Goal: Task Accomplishment & Management: Manage account settings

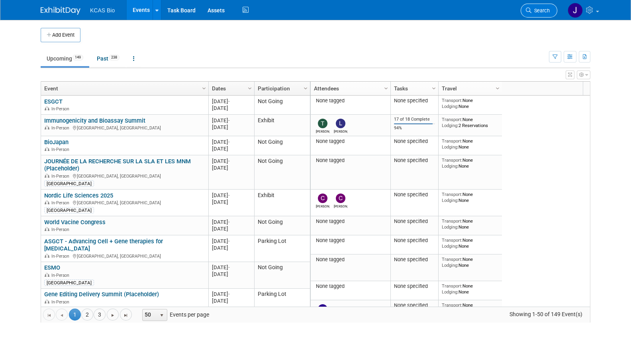
click at [538, 10] on span "Search" at bounding box center [541, 11] width 18 height 6
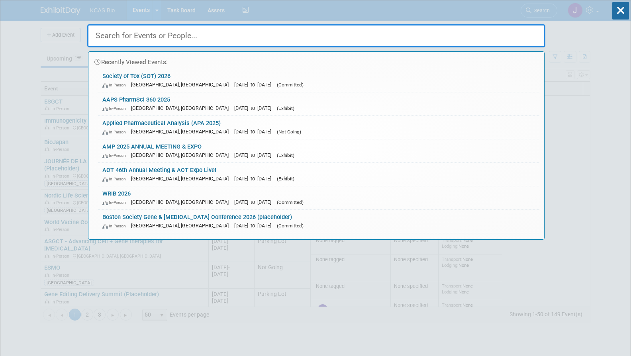
click at [139, 147] on link "AMP 2025 ANNUAL MEETING & EXPO In-Person Boston, MA Nov 11, 2025 to Nov 15, 202…" at bounding box center [319, 150] width 442 height 23
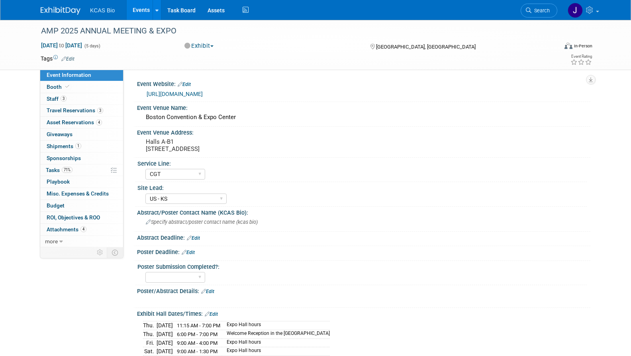
select select "CGT"
select select "US - KS"
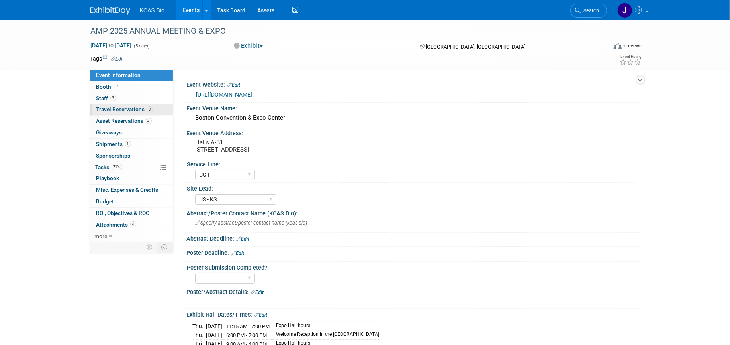
click at [108, 110] on span "Travel Reservations 3" at bounding box center [124, 109] width 57 height 6
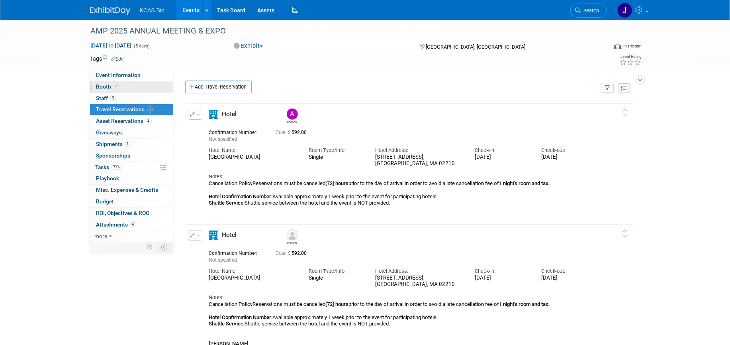
click at [102, 86] on span "Booth" at bounding box center [108, 86] width 24 height 6
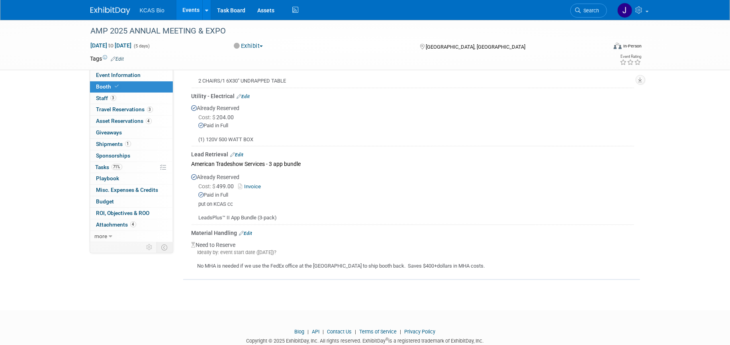
scroll to position [347, 0]
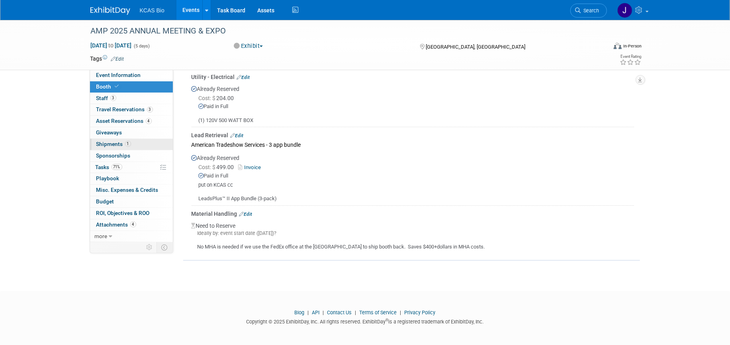
click at [104, 143] on span "Shipments 1" at bounding box center [113, 144] width 35 height 6
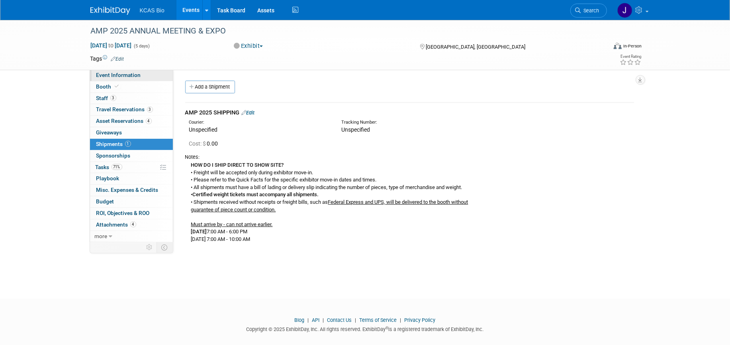
click at [103, 72] on span "Event Information" at bounding box center [118, 75] width 45 height 6
select select "CGT"
select select "US - KS"
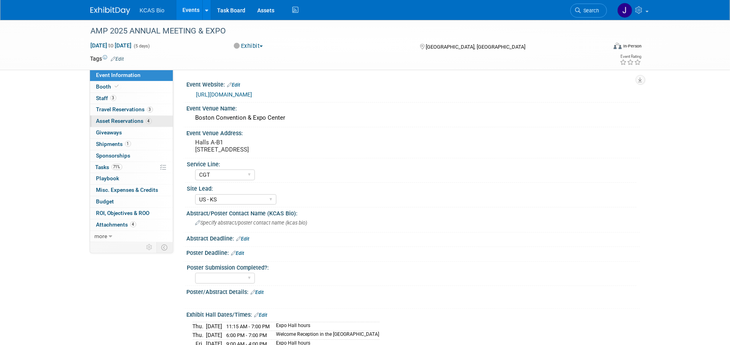
click at [110, 118] on span "Asset Reservations 4" at bounding box center [123, 121] width 55 height 6
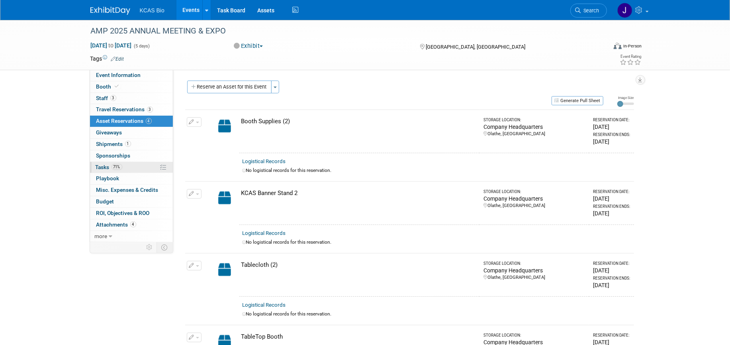
click at [101, 167] on span "Tasks 71%" at bounding box center [109, 167] width 27 height 6
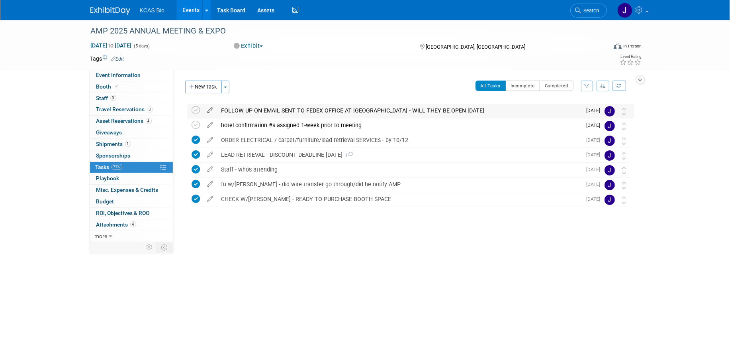
click at [210, 110] on icon at bounding box center [211, 109] width 14 height 10
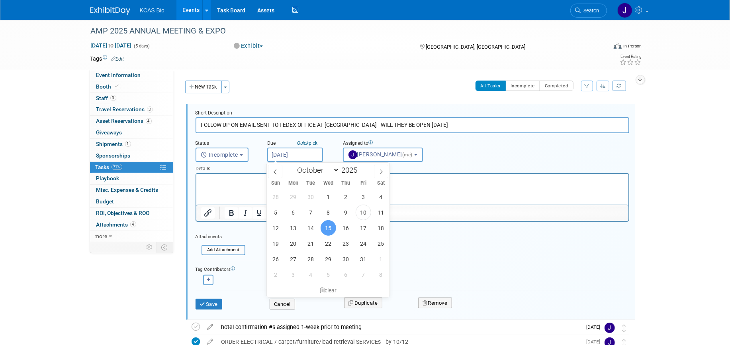
click at [292, 149] on input "[DATE]" at bounding box center [295, 154] width 56 height 14
click at [362, 229] on span "17" at bounding box center [364, 228] width 16 height 16
type input "[DATE]"
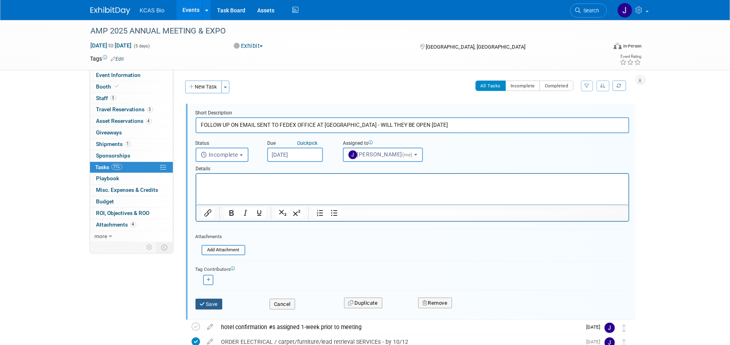
click at [210, 302] on button "Save" at bounding box center [209, 303] width 27 height 11
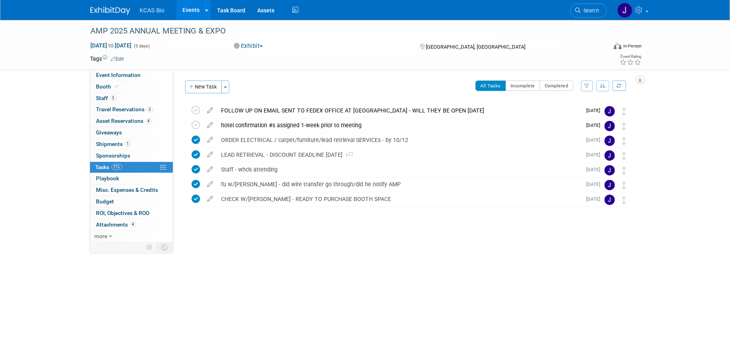
click at [296, 110] on div "FOLLOW UP ON EMAIL SENT TO FEDEX OFFICE AT [GEOGRAPHIC_DATA] - WILL THEY BE OPE…" at bounding box center [400, 111] width 365 height 14
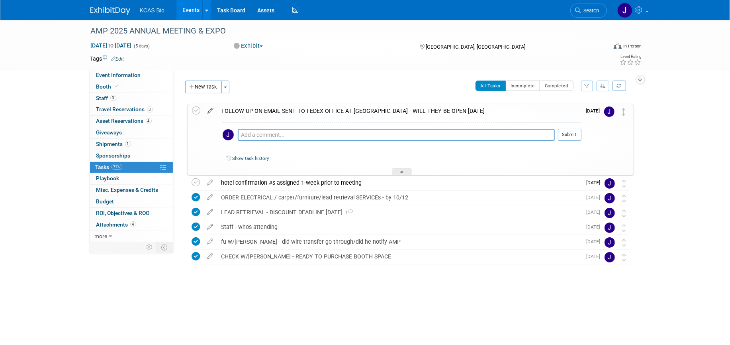
click at [208, 109] on icon at bounding box center [211, 109] width 14 height 10
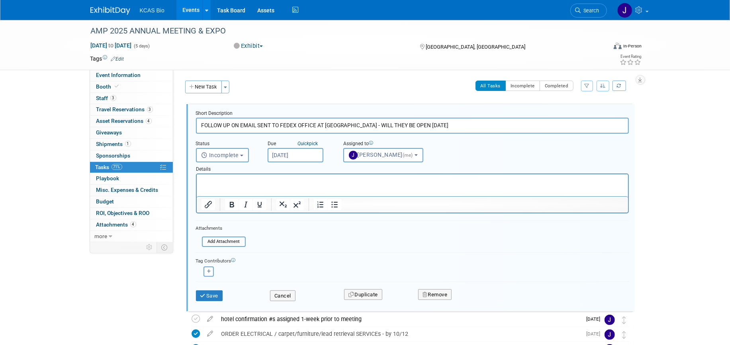
click at [222, 181] on p "Rich Text Area. Press ALT-0 for help." at bounding box center [412, 181] width 422 height 8
click at [213, 292] on button "Save" at bounding box center [209, 295] width 27 height 11
